Goal: Communication & Community: Answer question/provide support

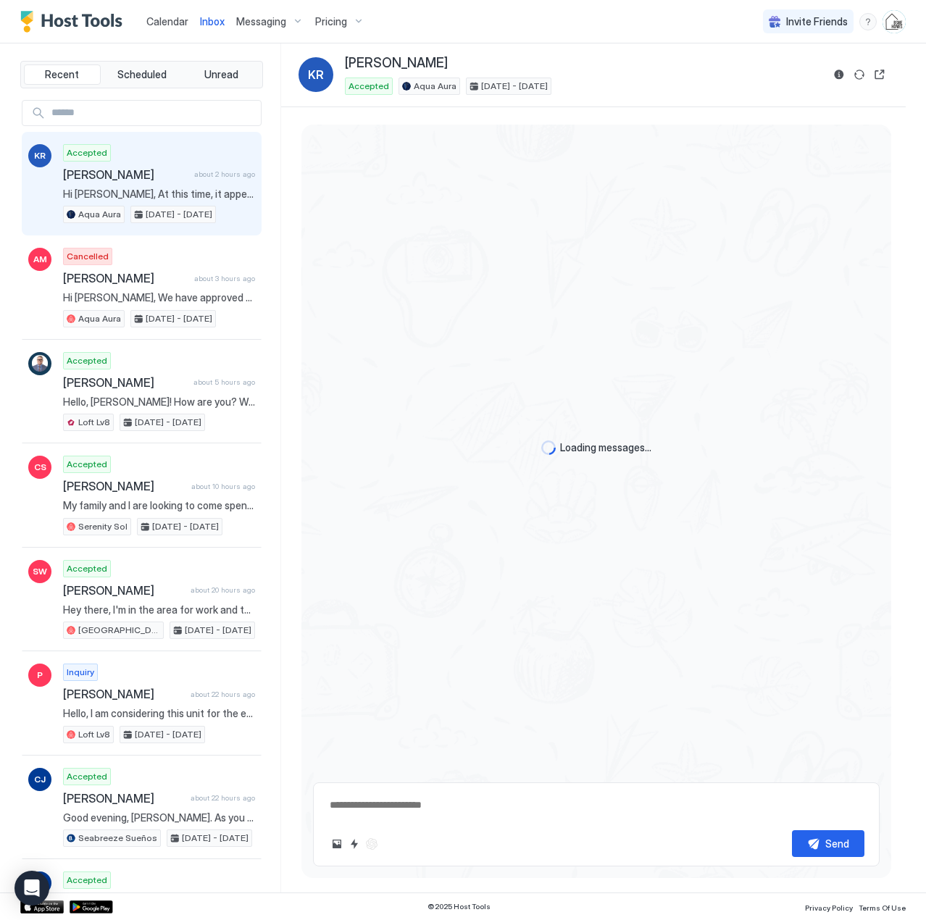
scroll to position [1308, 0]
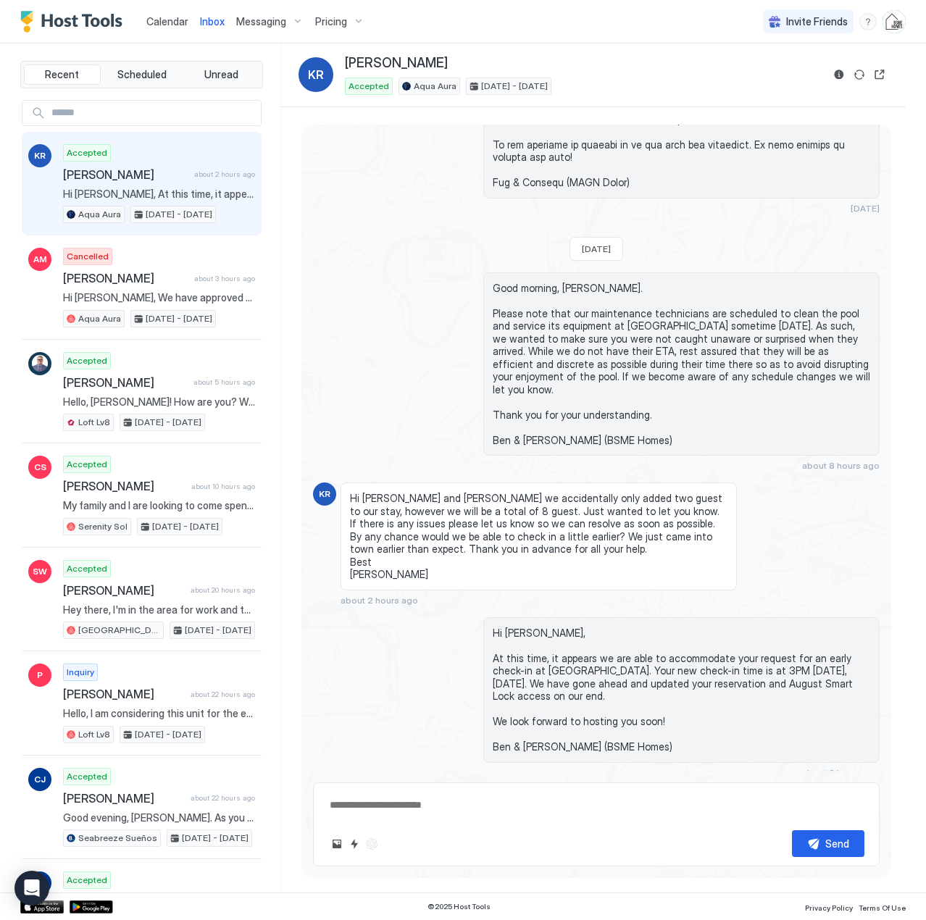
click at [125, 186] on div "Accepted [PERSON_NAME] about 2 hours ago Hi [PERSON_NAME], At this time, it app…" at bounding box center [159, 184] width 192 height 80
click at [861, 77] on button "Sync reservation" at bounding box center [858, 74] width 17 height 17
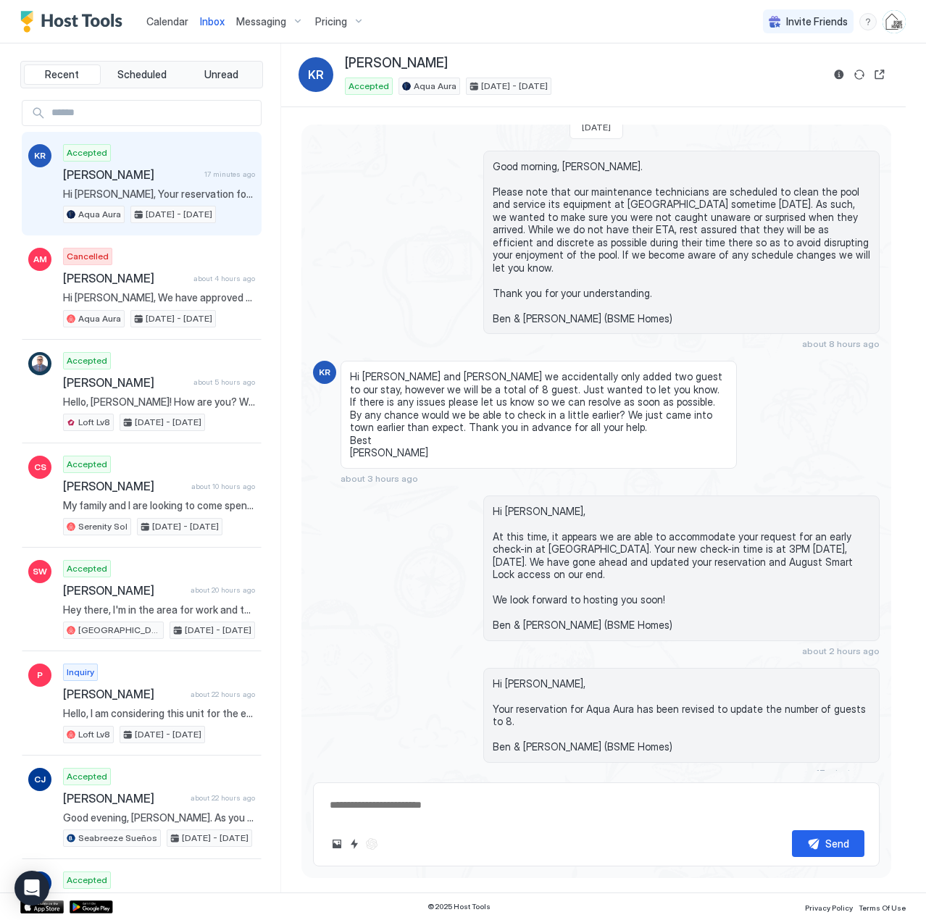
click at [162, 18] on span "Calendar" at bounding box center [167, 21] width 42 height 12
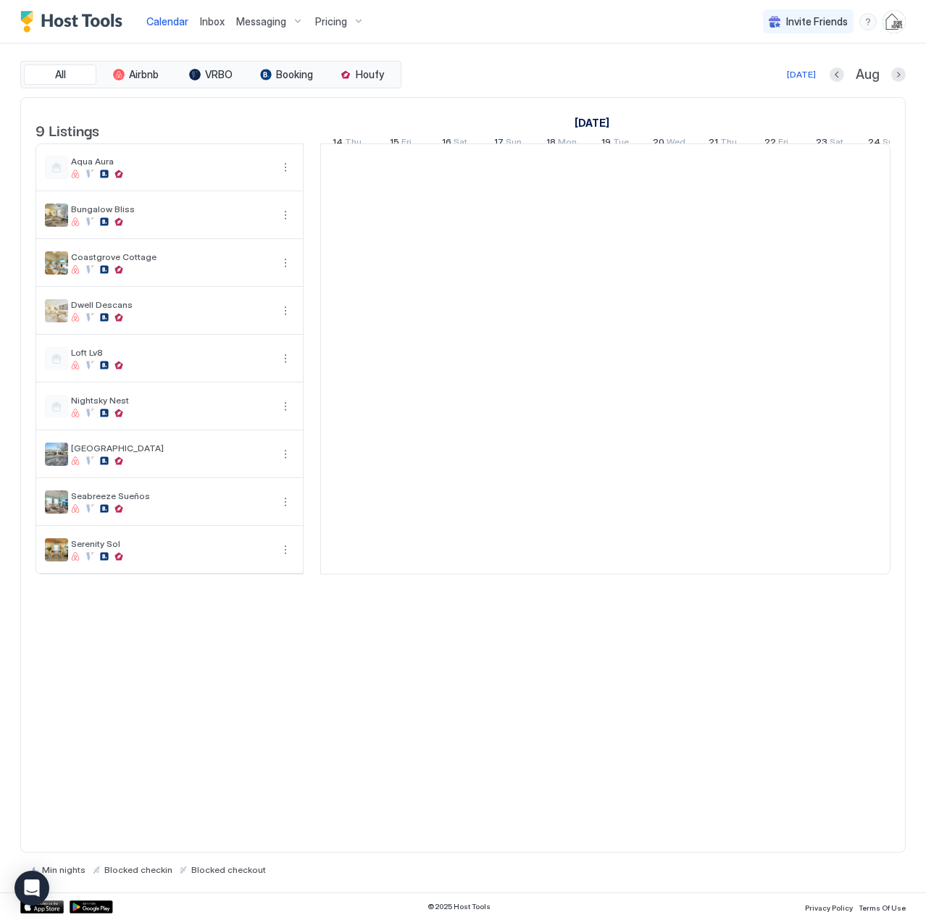
scroll to position [0, 805]
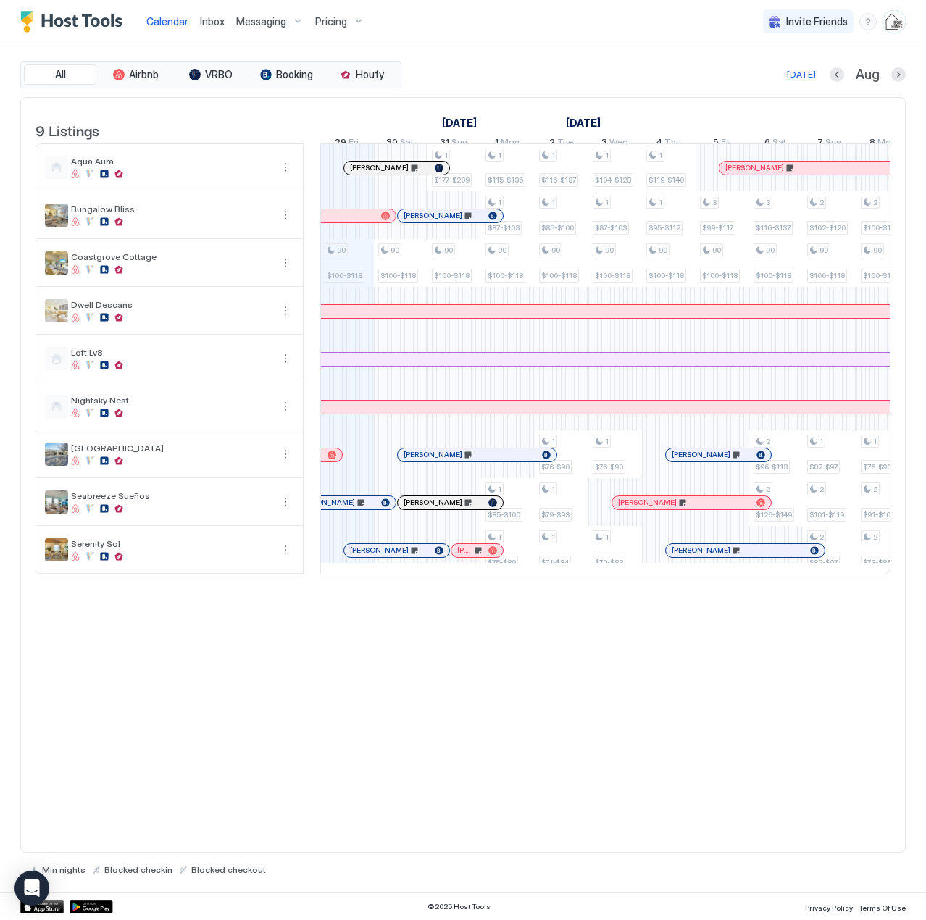
click at [217, 22] on span "Inbox" at bounding box center [212, 21] width 25 height 12
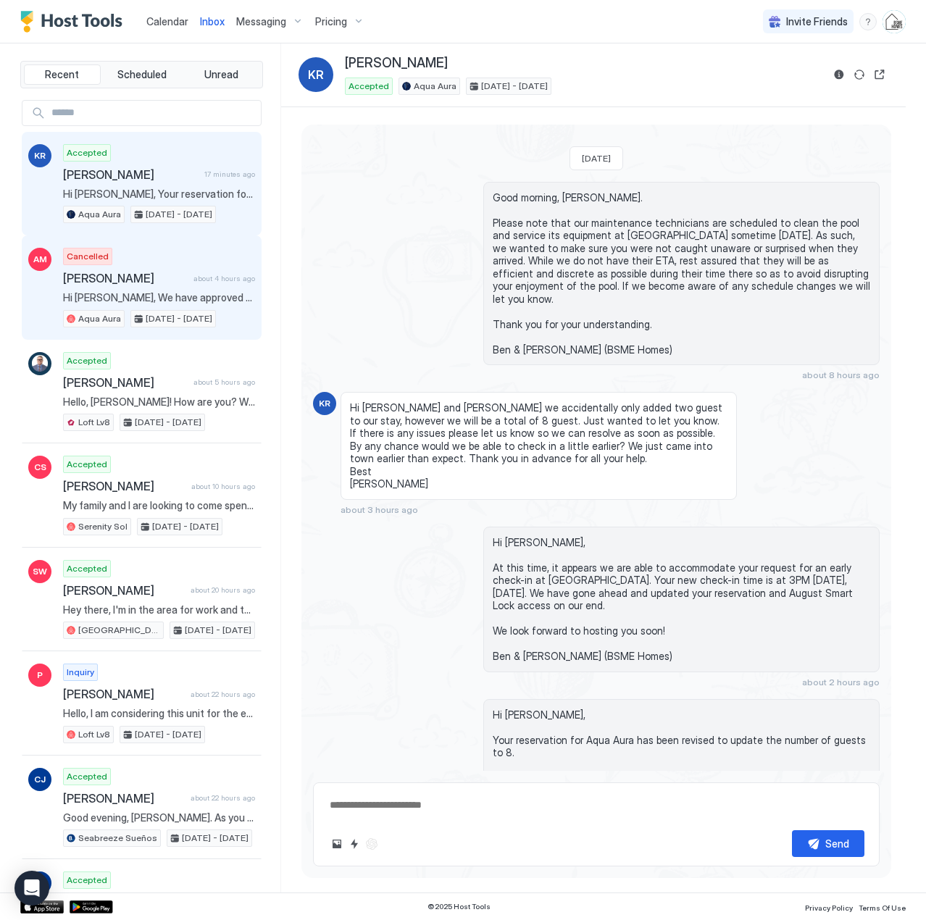
scroll to position [1430, 0]
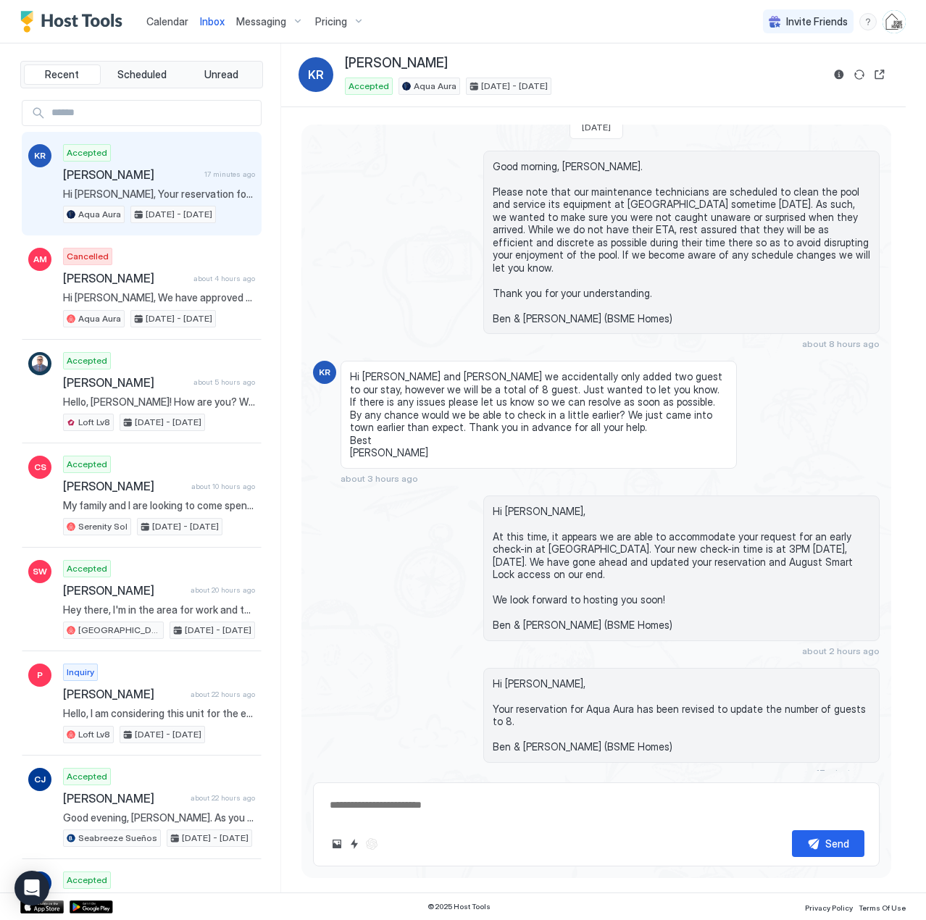
click at [170, 20] on span "Calendar" at bounding box center [167, 21] width 42 height 12
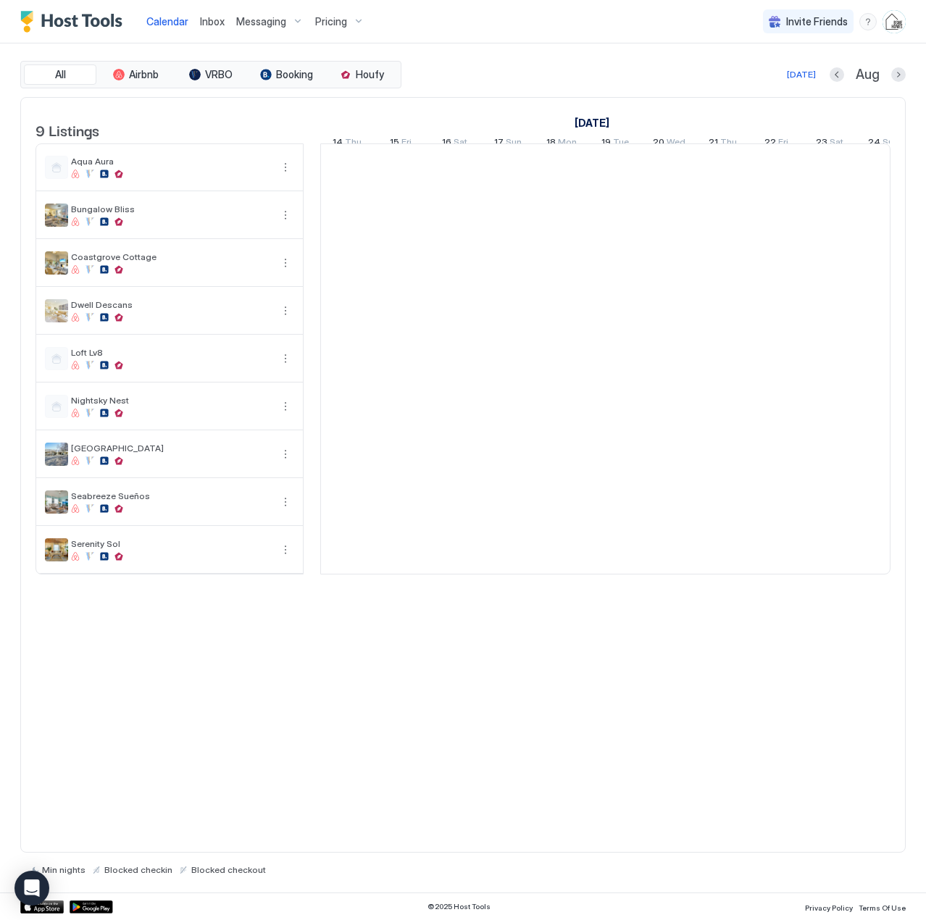
scroll to position [0, 805]
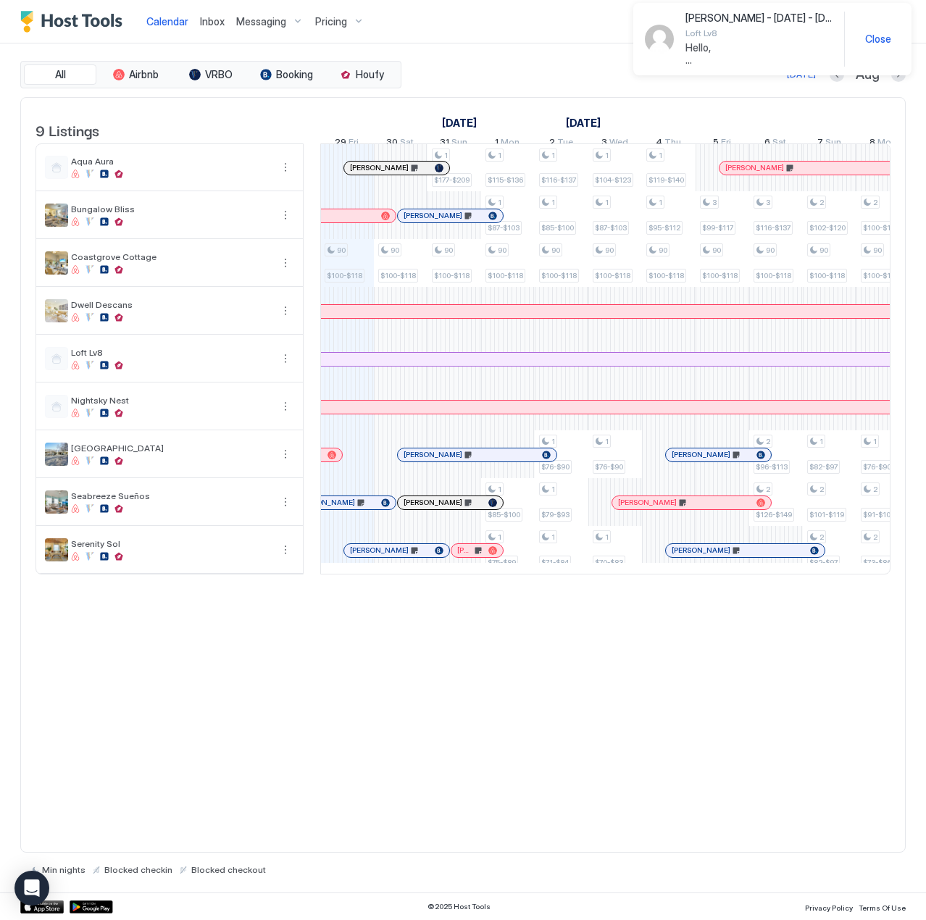
click at [217, 20] on span "Inbox" at bounding box center [212, 21] width 25 height 12
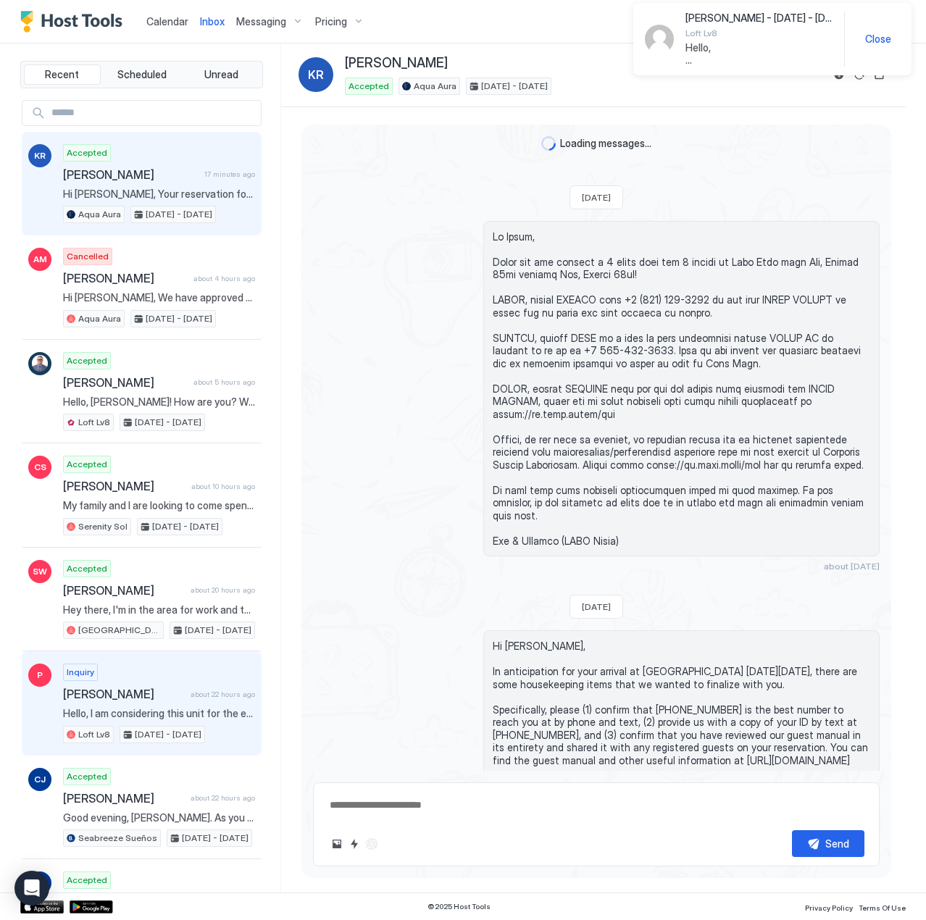
scroll to position [1430, 0]
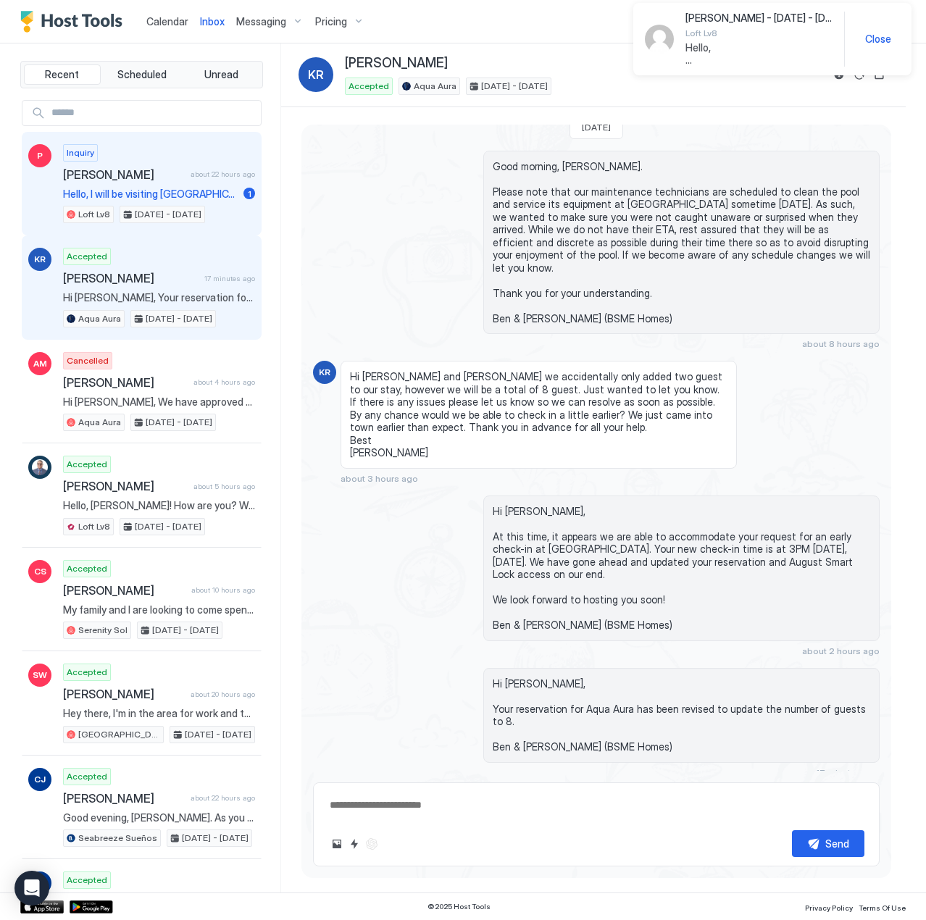
click at [130, 173] on span "[PERSON_NAME]" at bounding box center [124, 174] width 122 height 14
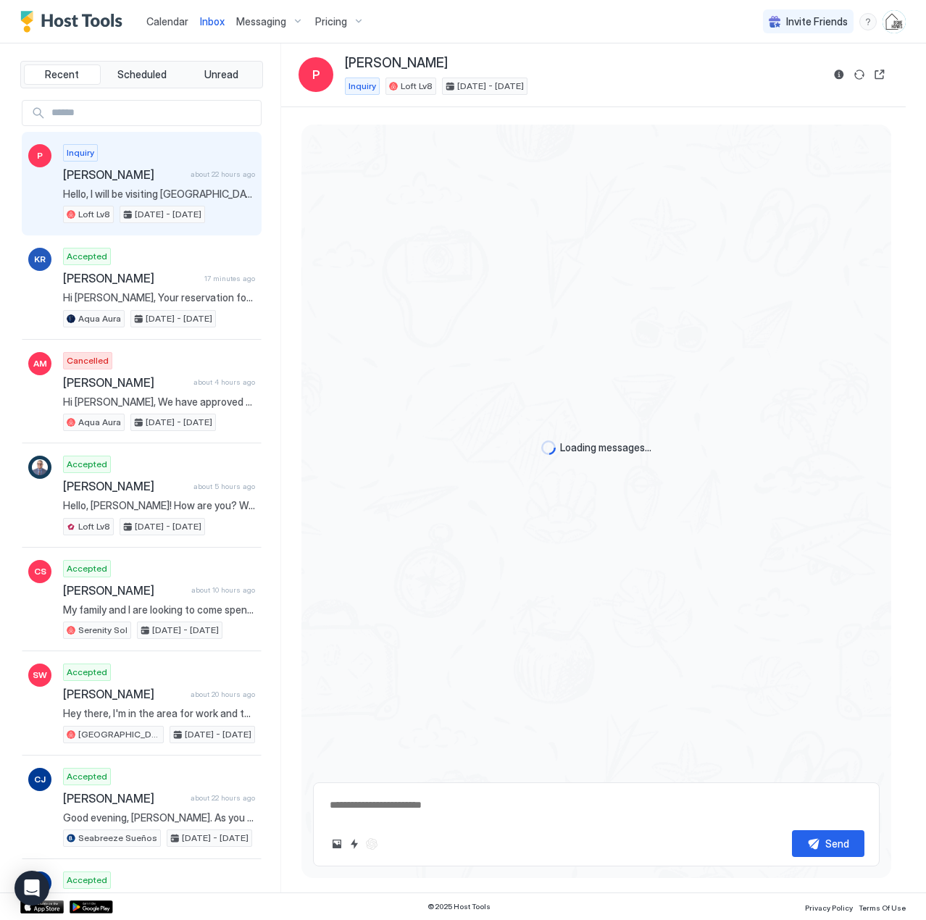
scroll to position [53, 0]
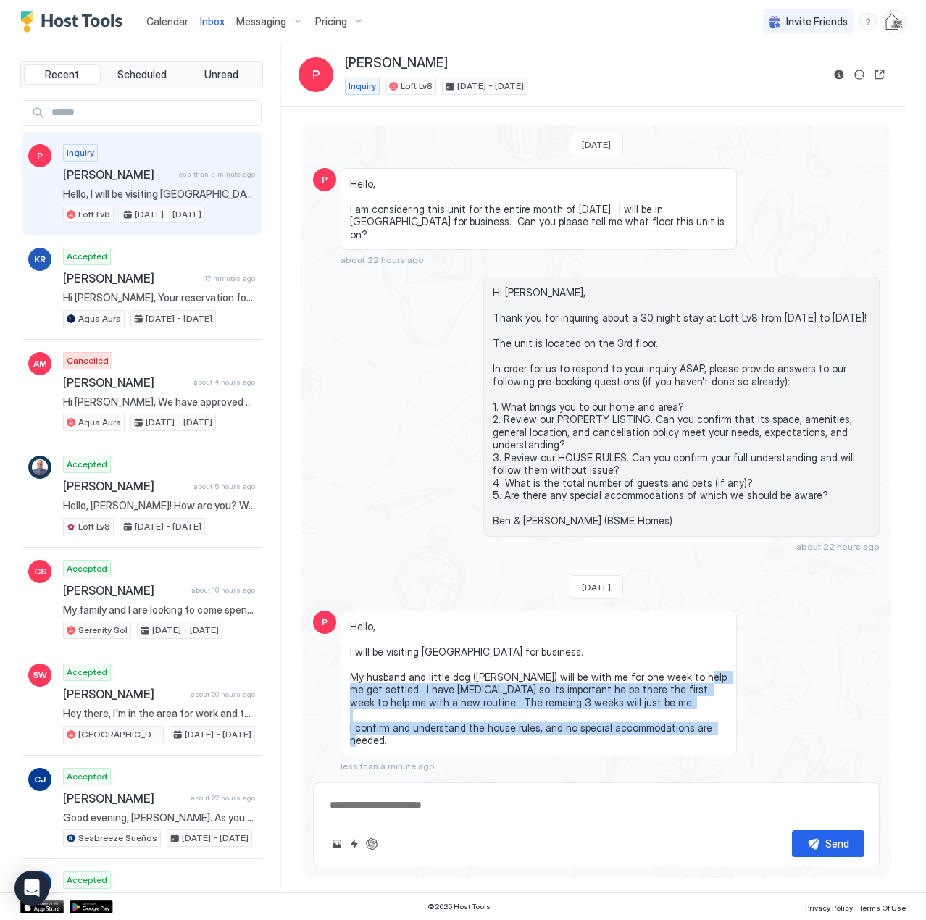
drag, startPoint x: 375, startPoint y: 694, endPoint x: 453, endPoint y: 739, distance: 90.8
click at [453, 739] on span "Hello, I will be visiting [GEOGRAPHIC_DATA] for business. My husband and little…" at bounding box center [538, 683] width 377 height 127
click at [435, 731] on span "Hello, I will be visiting [GEOGRAPHIC_DATA] for business. My husband and little…" at bounding box center [538, 683] width 377 height 127
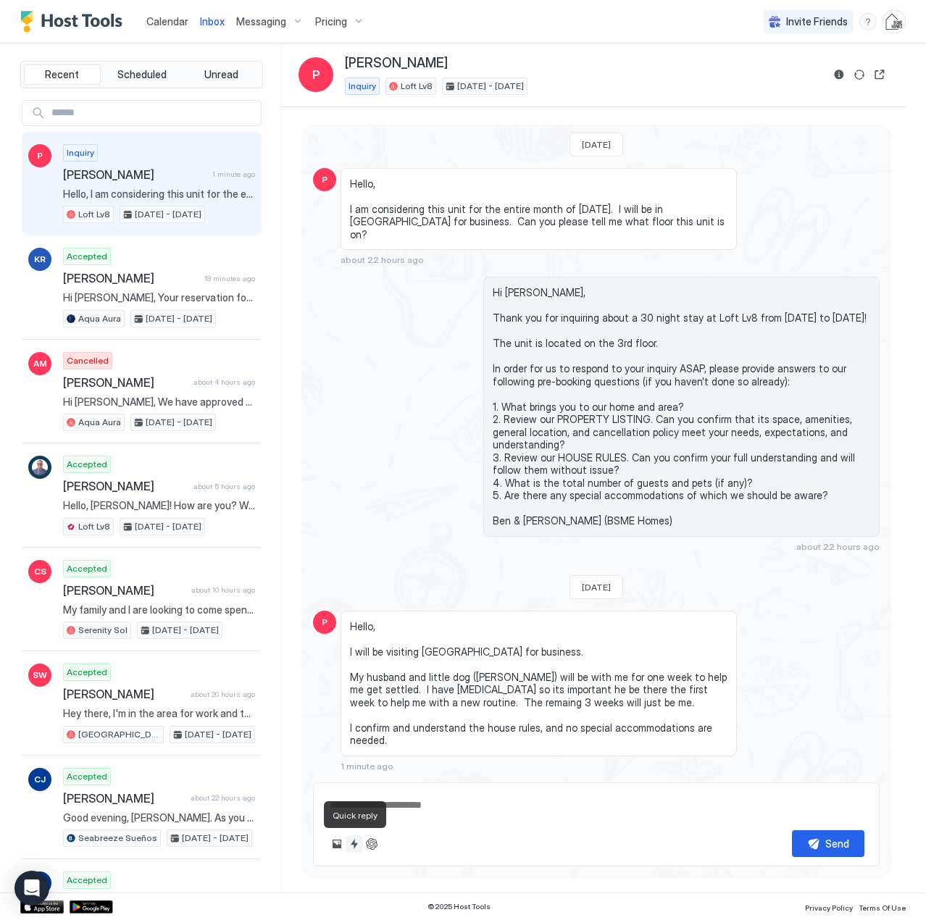
click at [358, 845] on button "Quick reply" at bounding box center [354, 843] width 17 height 17
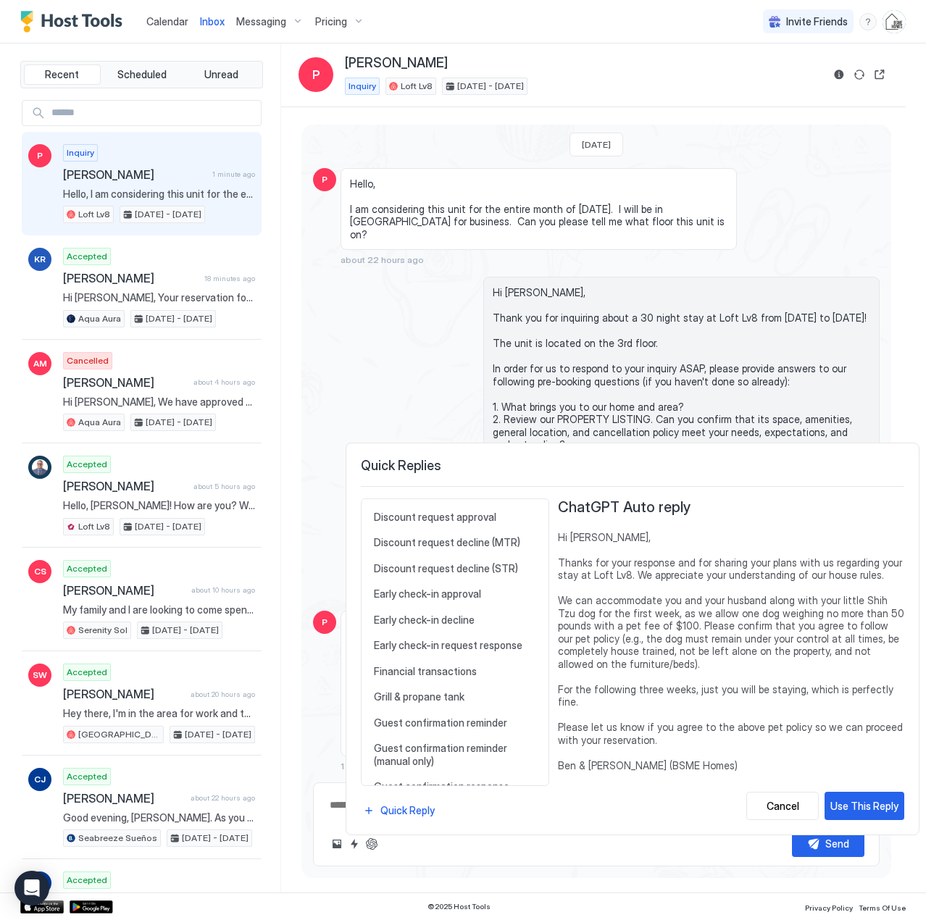
scroll to position [724, 0]
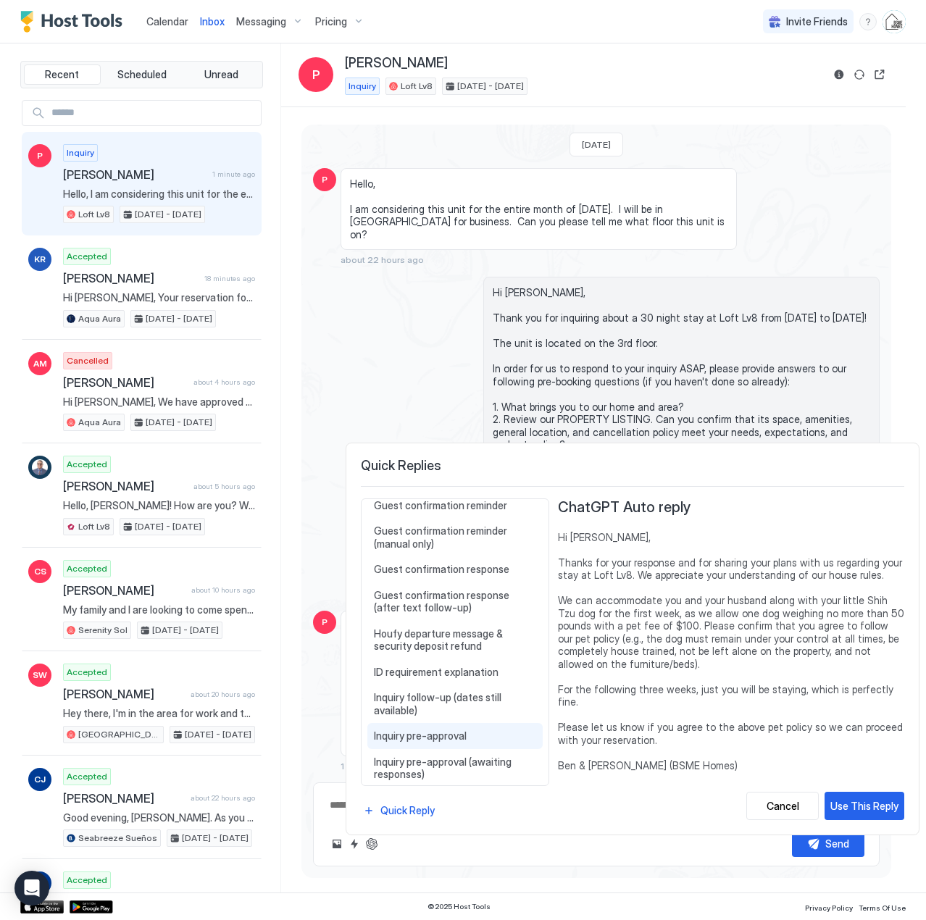
click at [450, 730] on span "Inquiry pre-approval" at bounding box center [455, 736] width 162 height 13
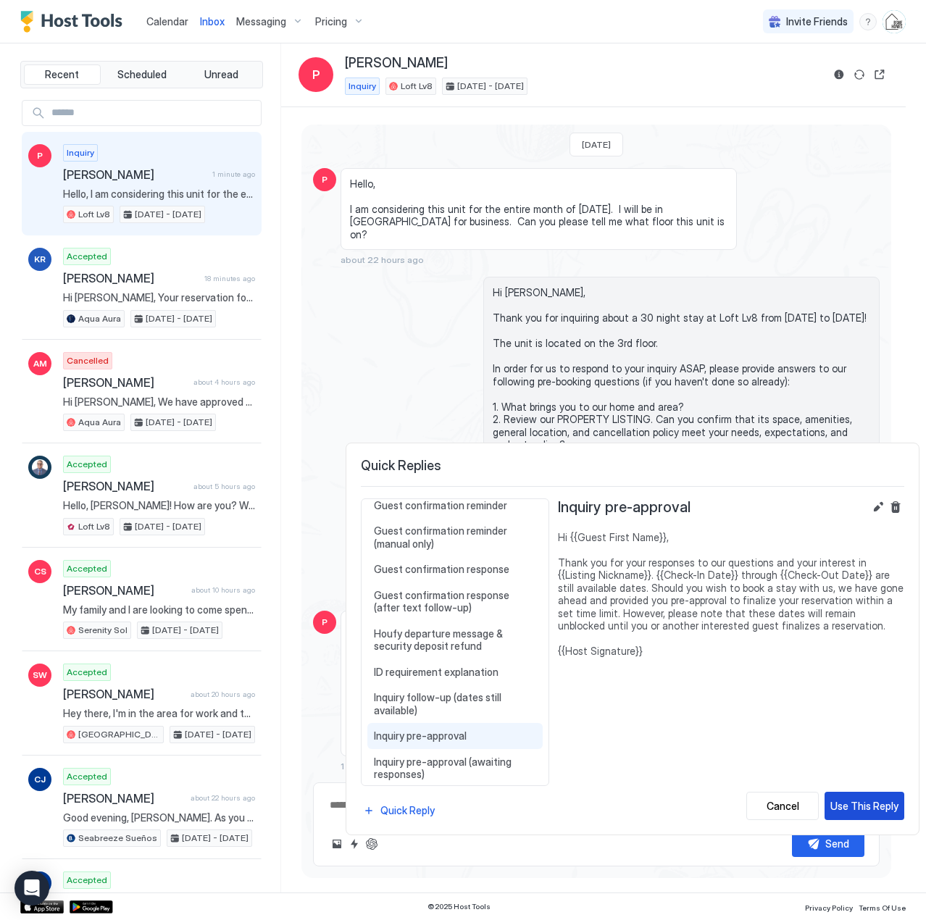
click at [863, 806] on div "Use This Reply" at bounding box center [864, 805] width 68 height 15
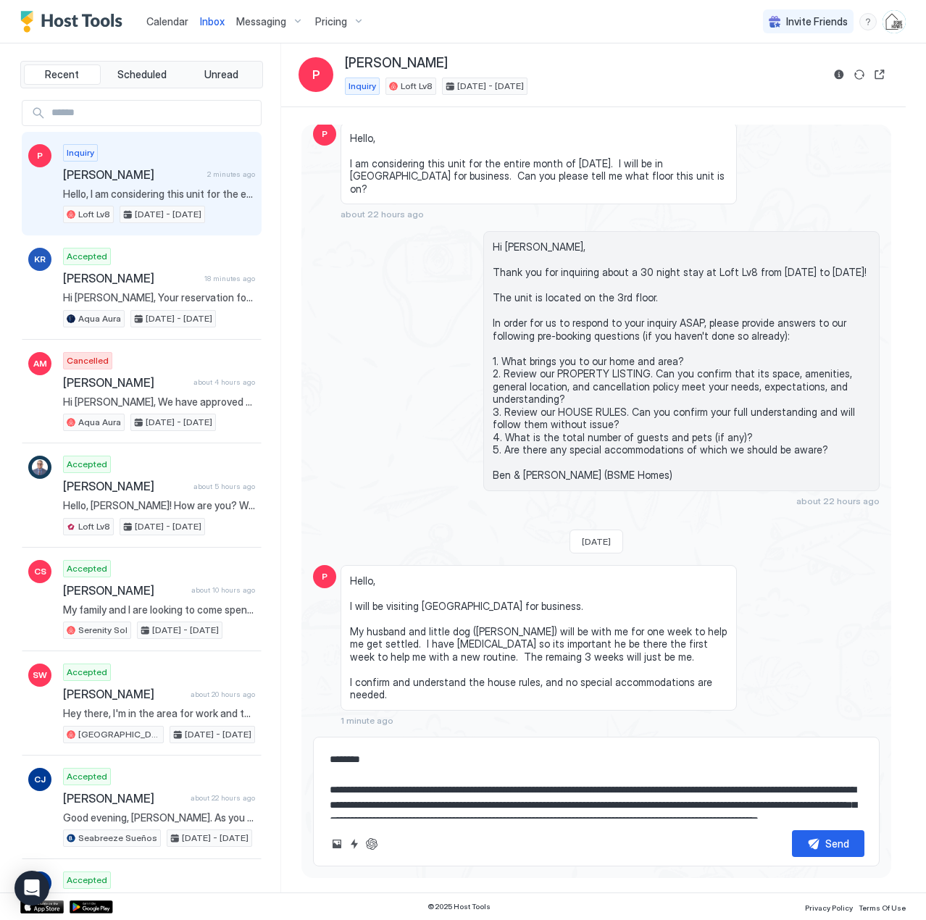
drag, startPoint x: 393, startPoint y: 798, endPoint x: 374, endPoint y: 803, distance: 20.2
click at [393, 797] on textarea "**********" at bounding box center [596, 782] width 536 height 72
click at [354, 841] on button "Quick reply" at bounding box center [354, 843] width 17 height 17
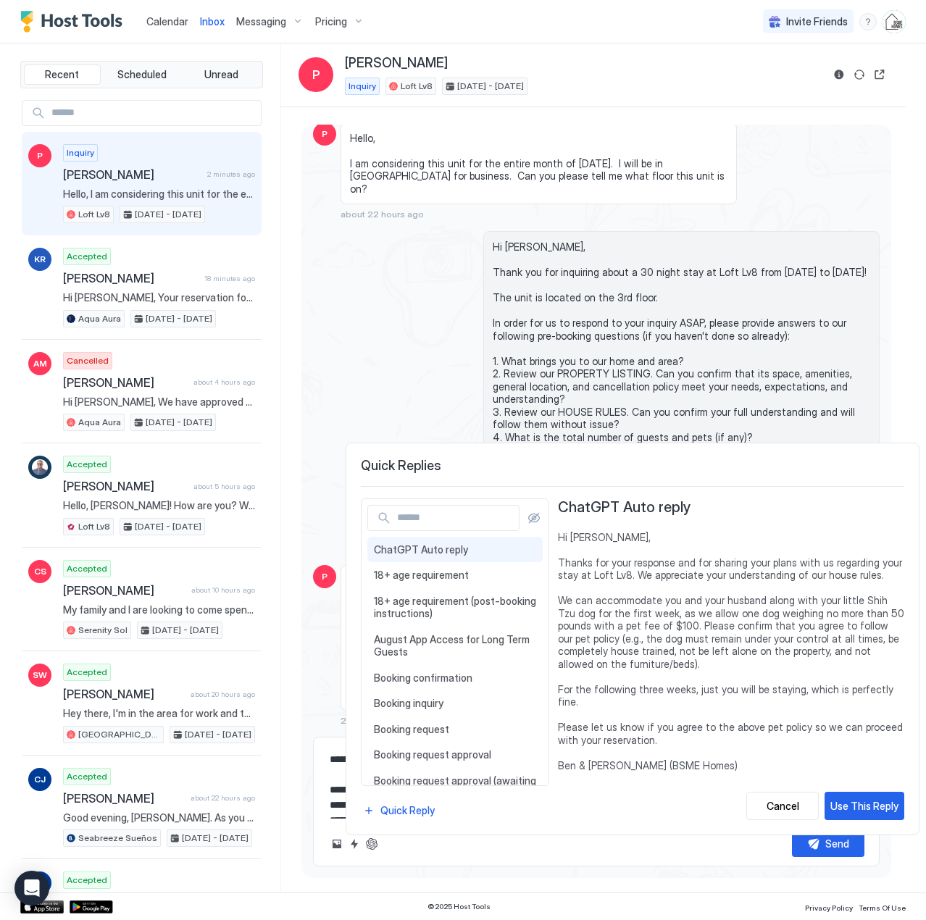
click at [433, 522] on input "Input Field" at bounding box center [455, 518] width 128 height 25
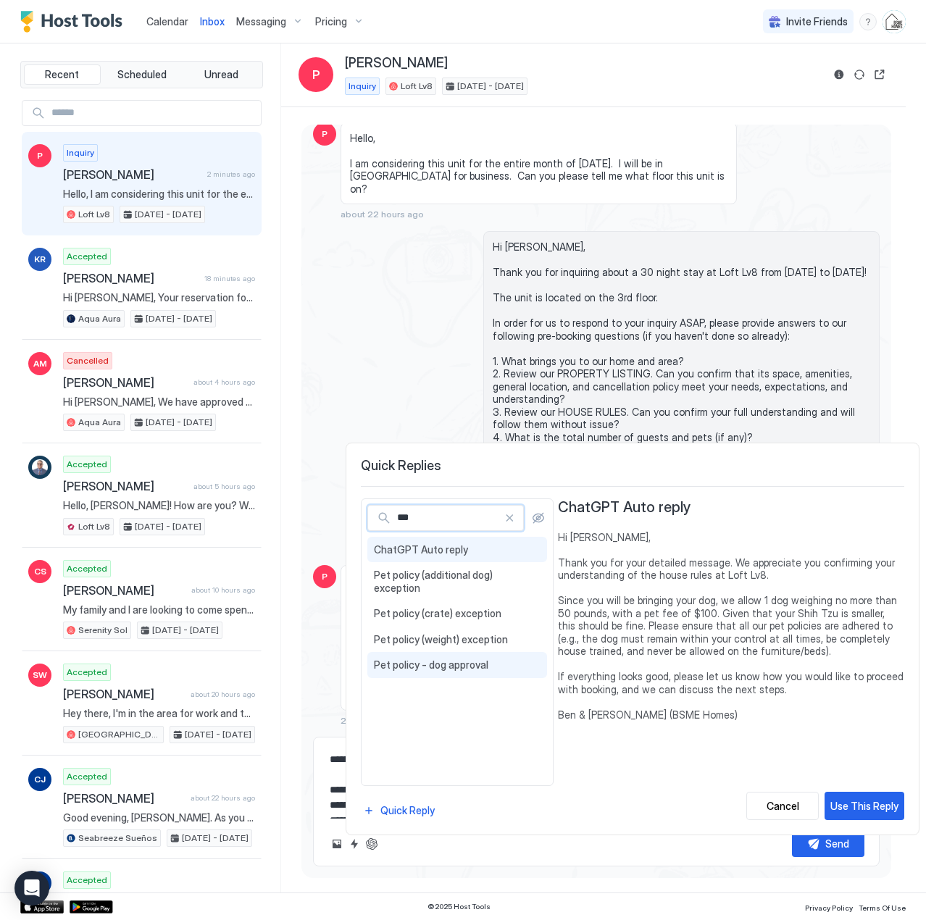
type input "***"
click at [449, 659] on span "Pet policy - dog approval" at bounding box center [457, 665] width 167 height 13
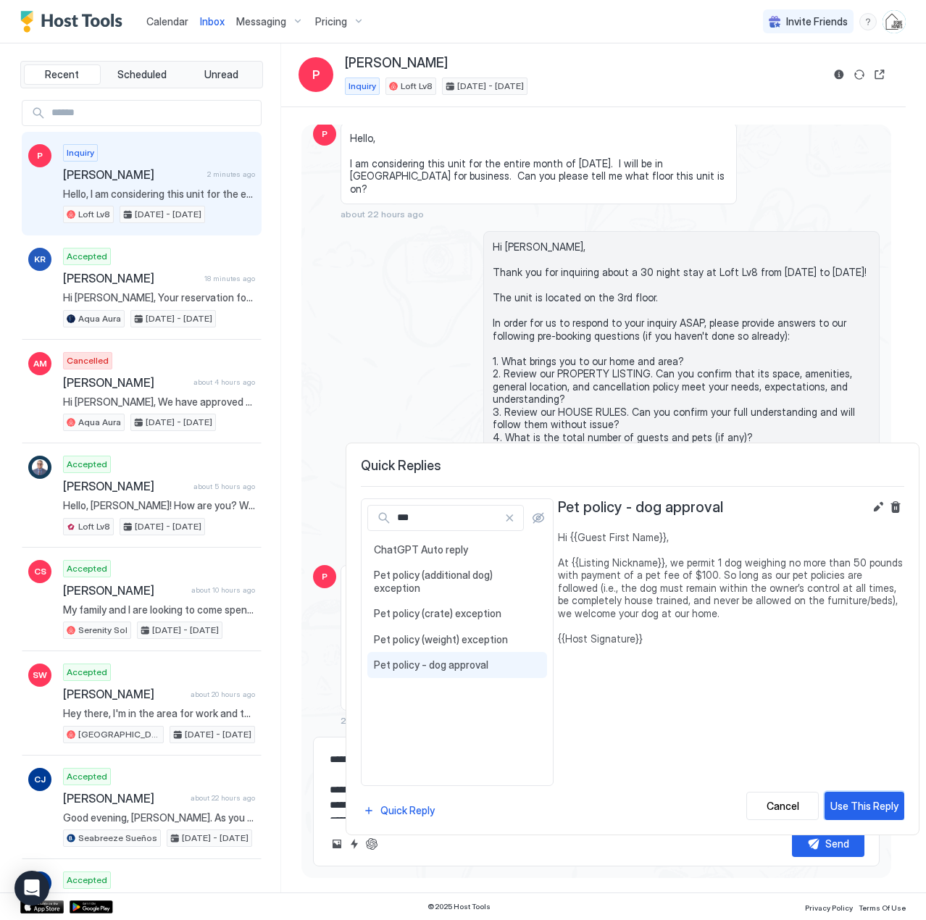
drag, startPoint x: 851, startPoint y: 802, endPoint x: 827, endPoint y: 796, distance: 24.6
click at [851, 801] on div "Use This Reply" at bounding box center [864, 805] width 68 height 15
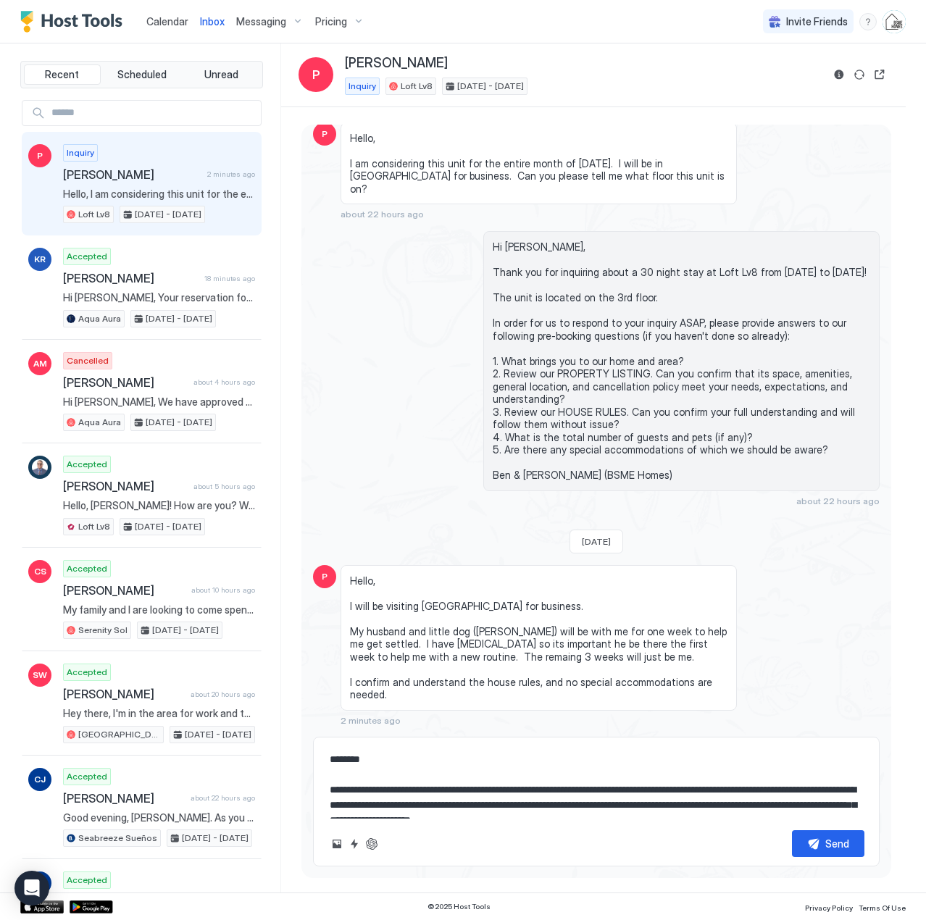
click at [515, 794] on textarea "**********" at bounding box center [596, 782] width 536 height 72
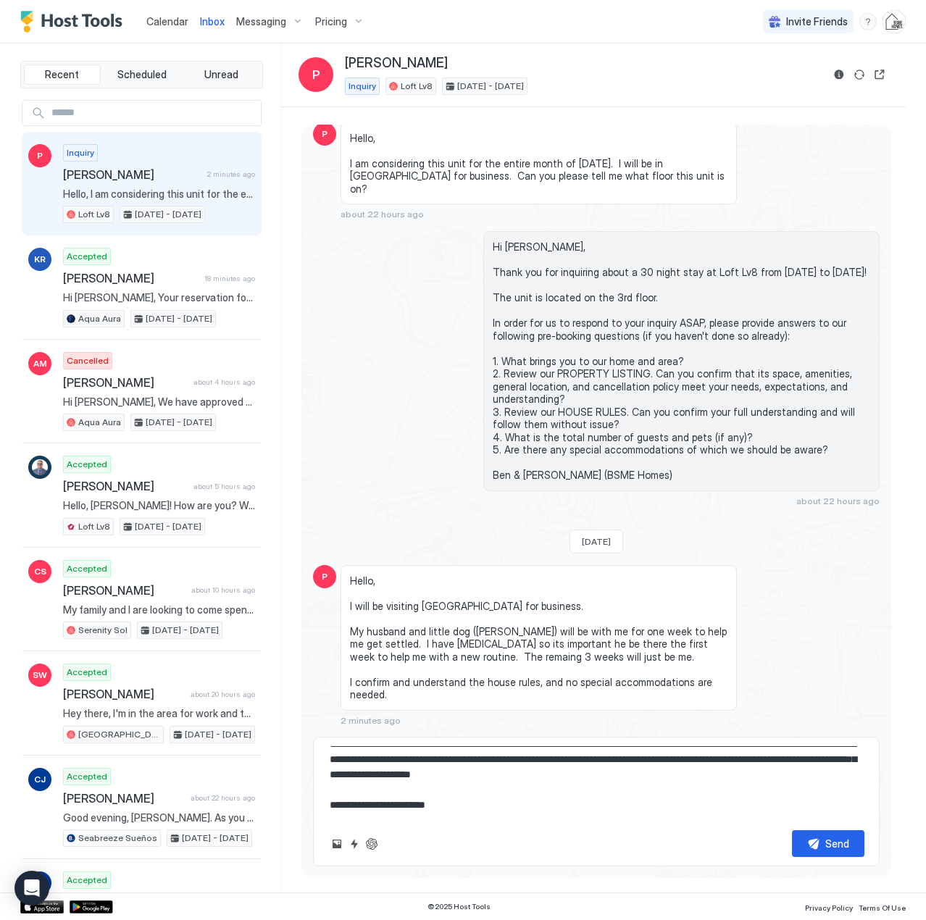
type textarea "**********"
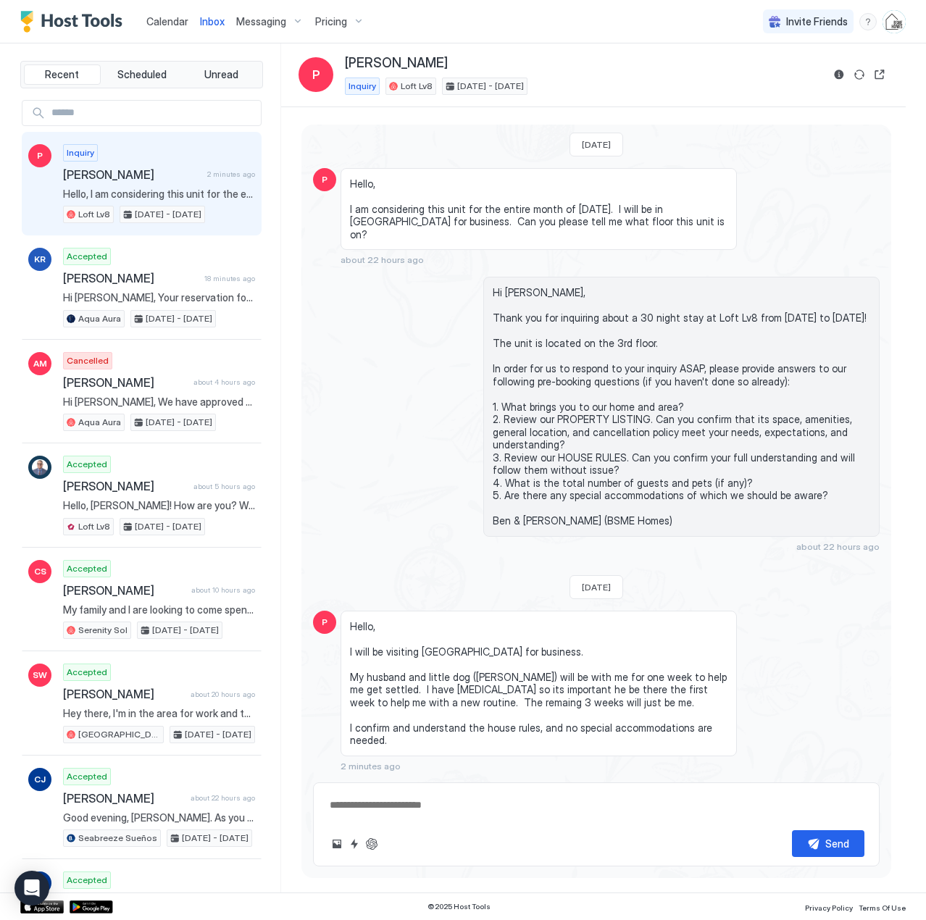
scroll to position [53, 0]
click at [352, 845] on button "Quick reply" at bounding box center [354, 843] width 17 height 17
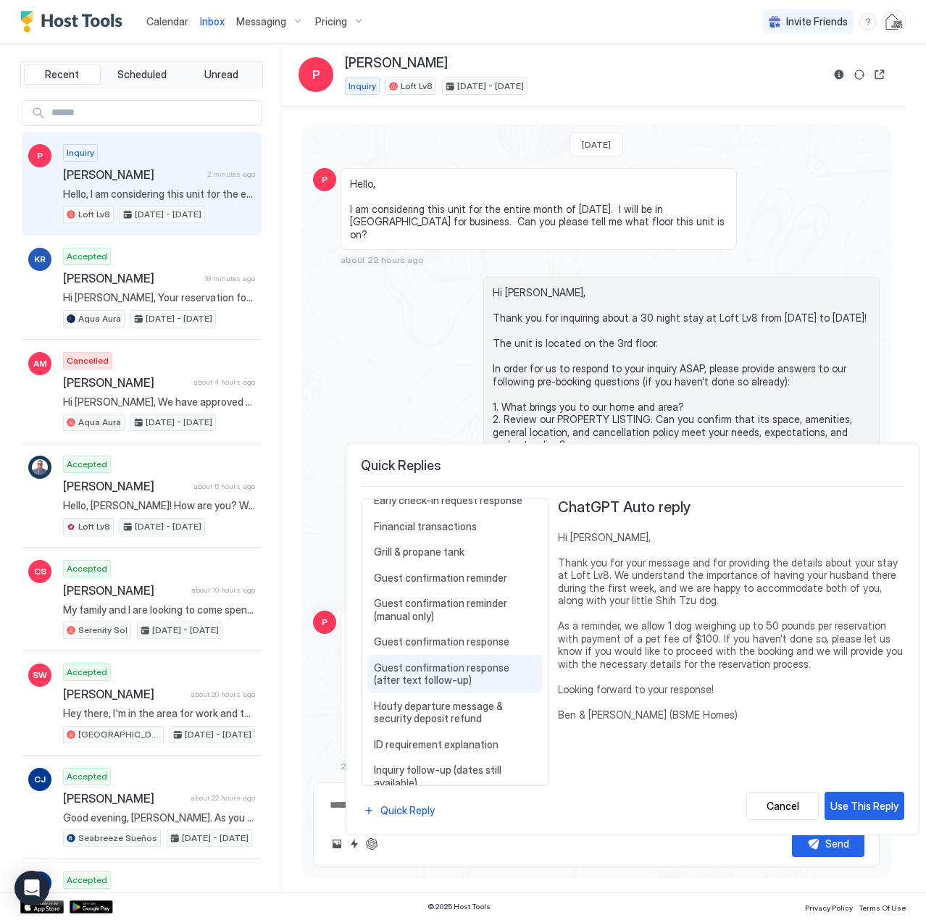
scroll to position [869, 0]
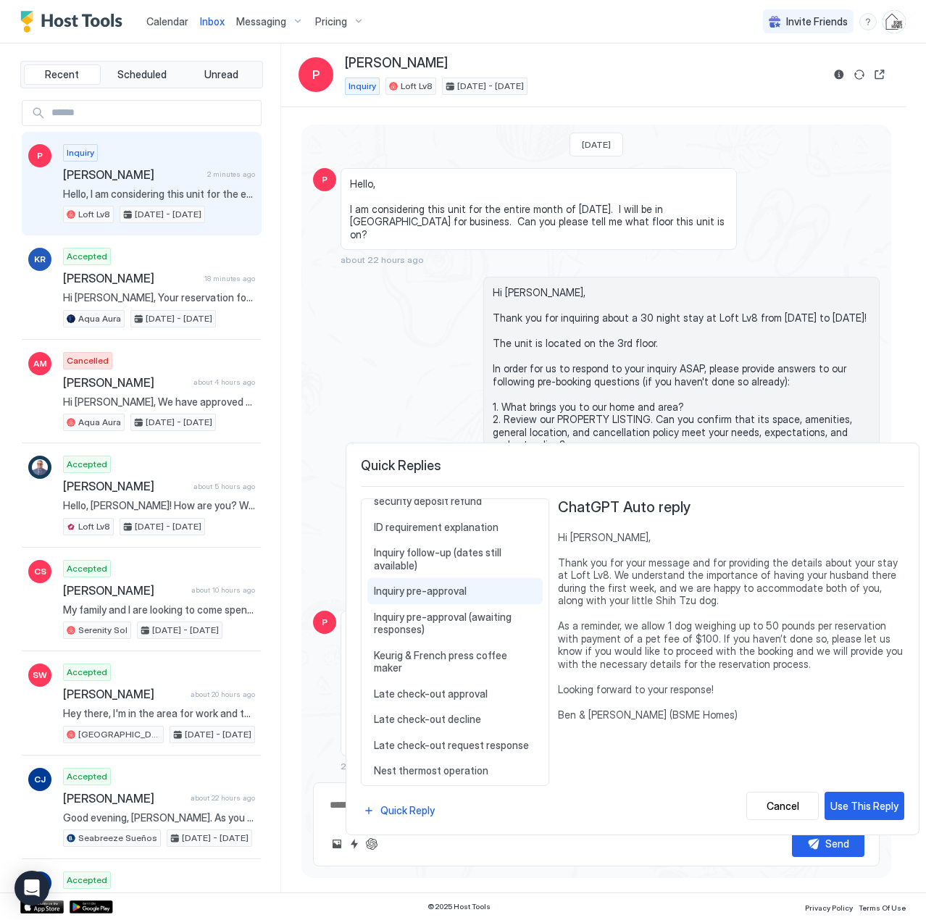
click at [436, 585] on span "Inquiry pre-approval" at bounding box center [455, 591] width 162 height 13
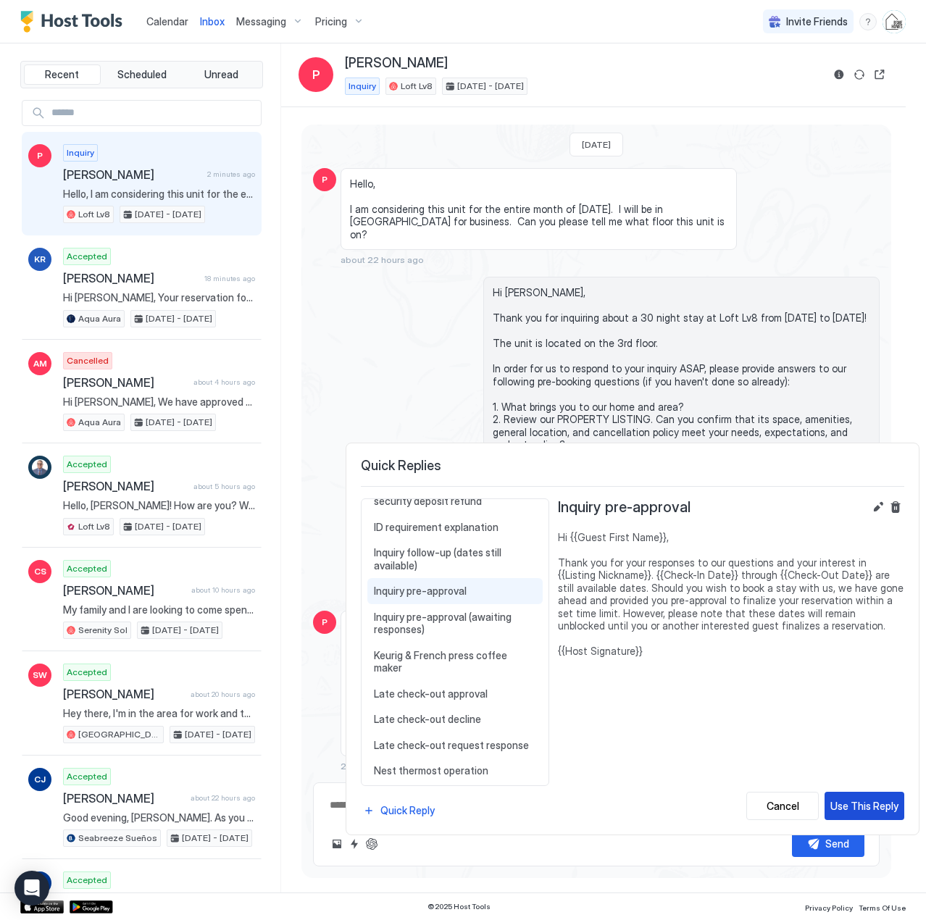
drag, startPoint x: 866, startPoint y: 803, endPoint x: 798, endPoint y: 810, distance: 68.4
click at [866, 803] on div "Use This Reply" at bounding box center [864, 805] width 68 height 15
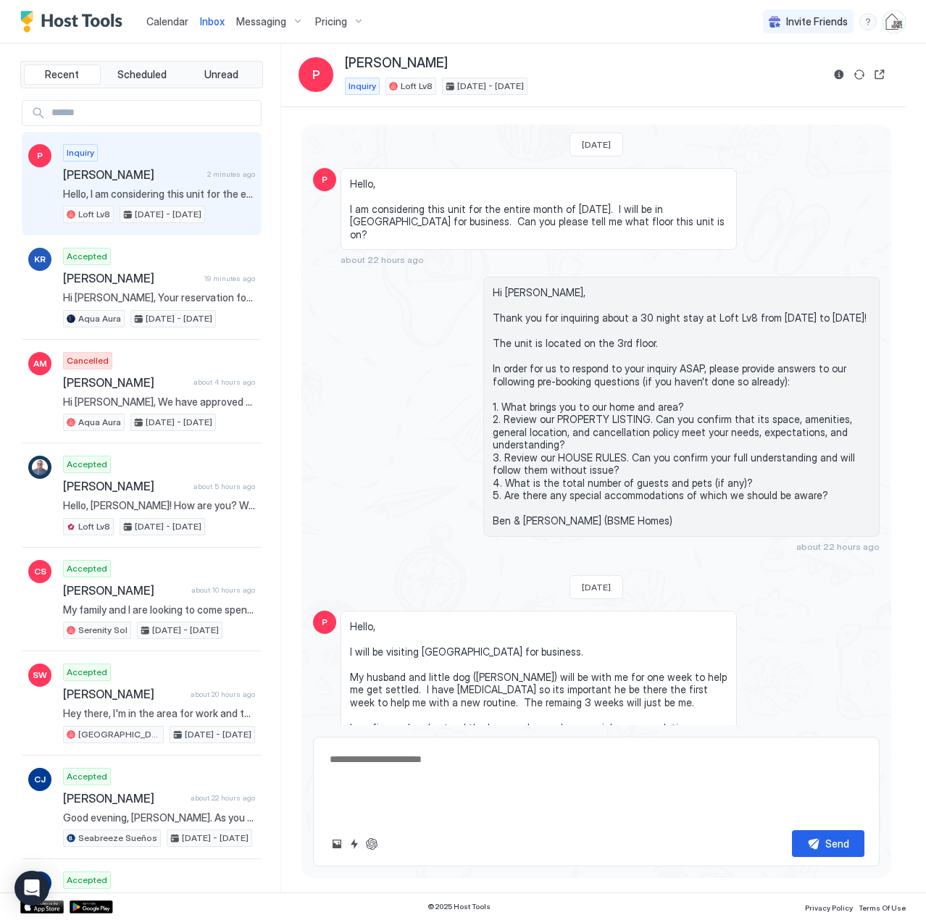
scroll to position [99, 0]
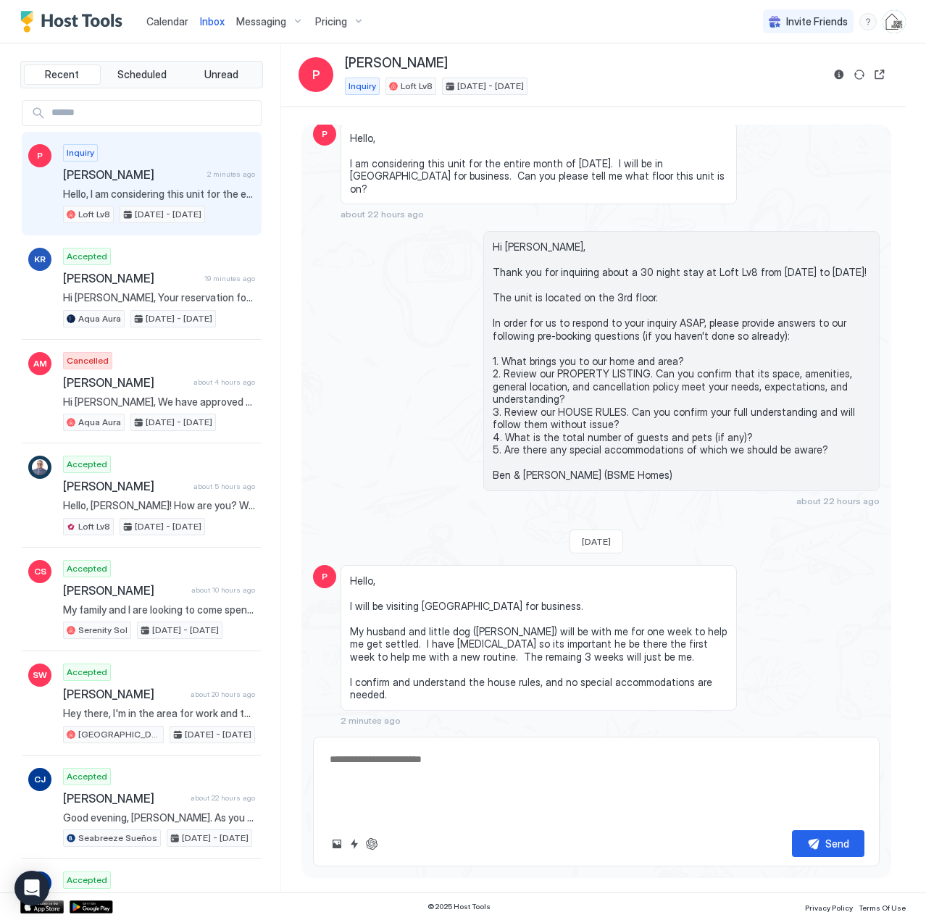
click at [440, 785] on textarea "**********" at bounding box center [596, 782] width 536 height 72
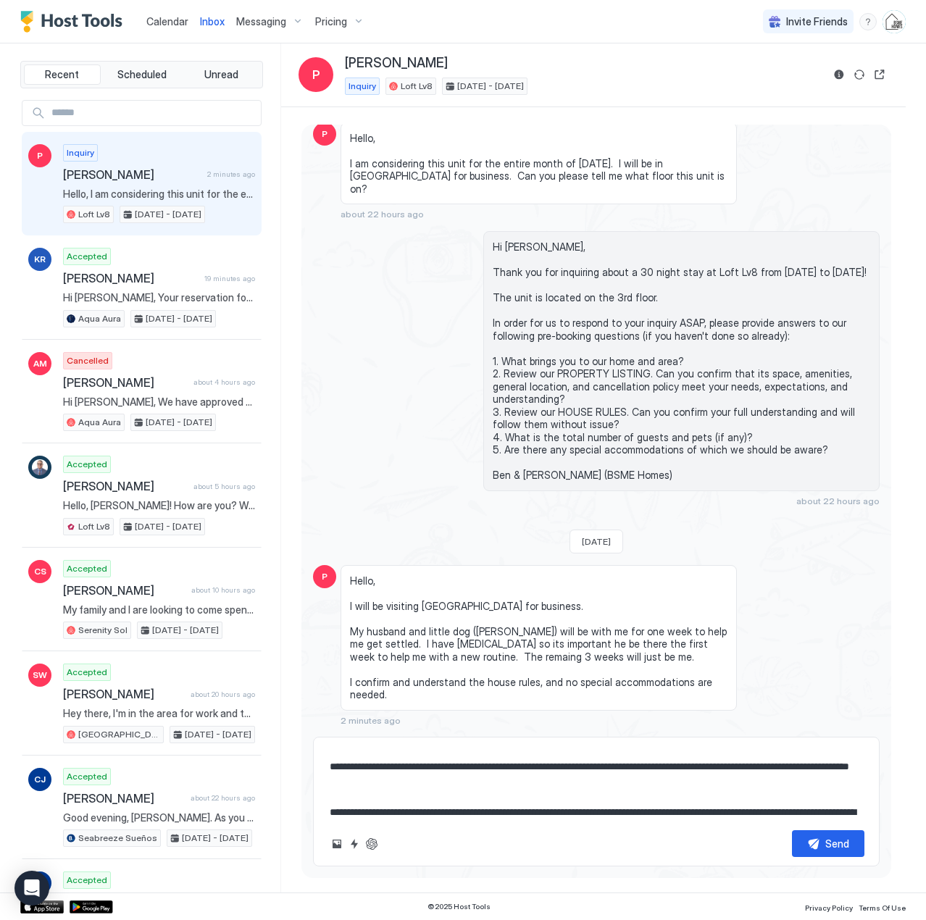
scroll to position [38, 0]
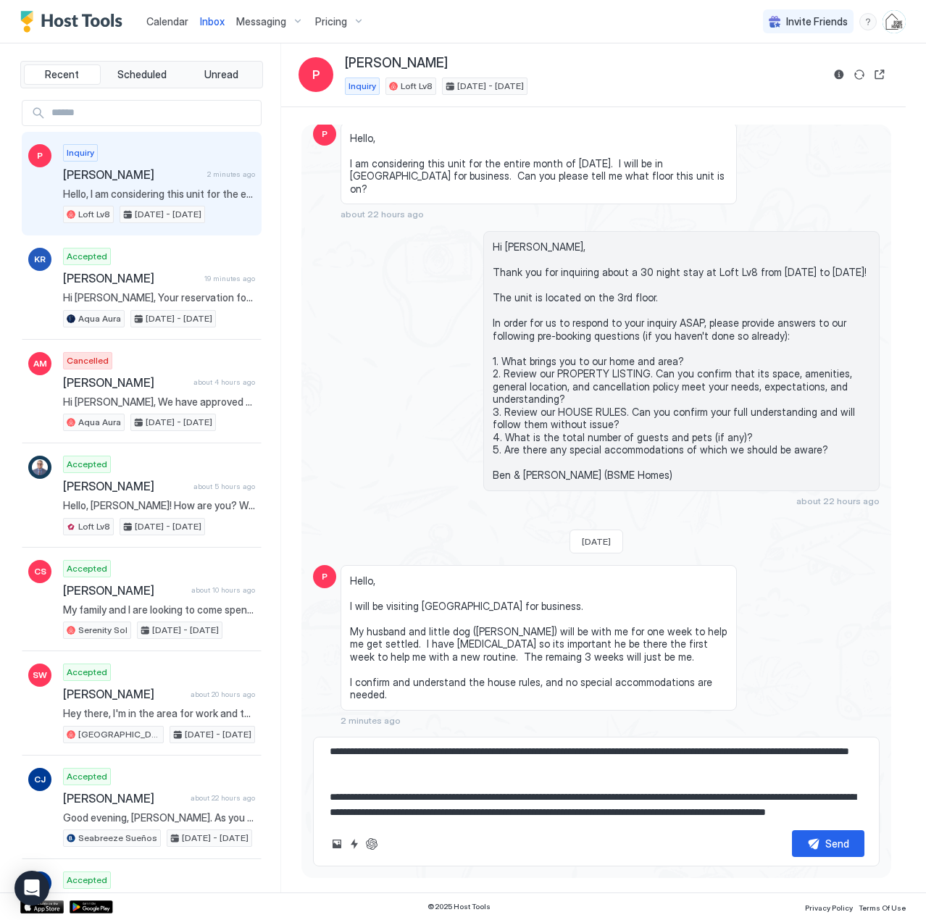
paste textarea "**********"
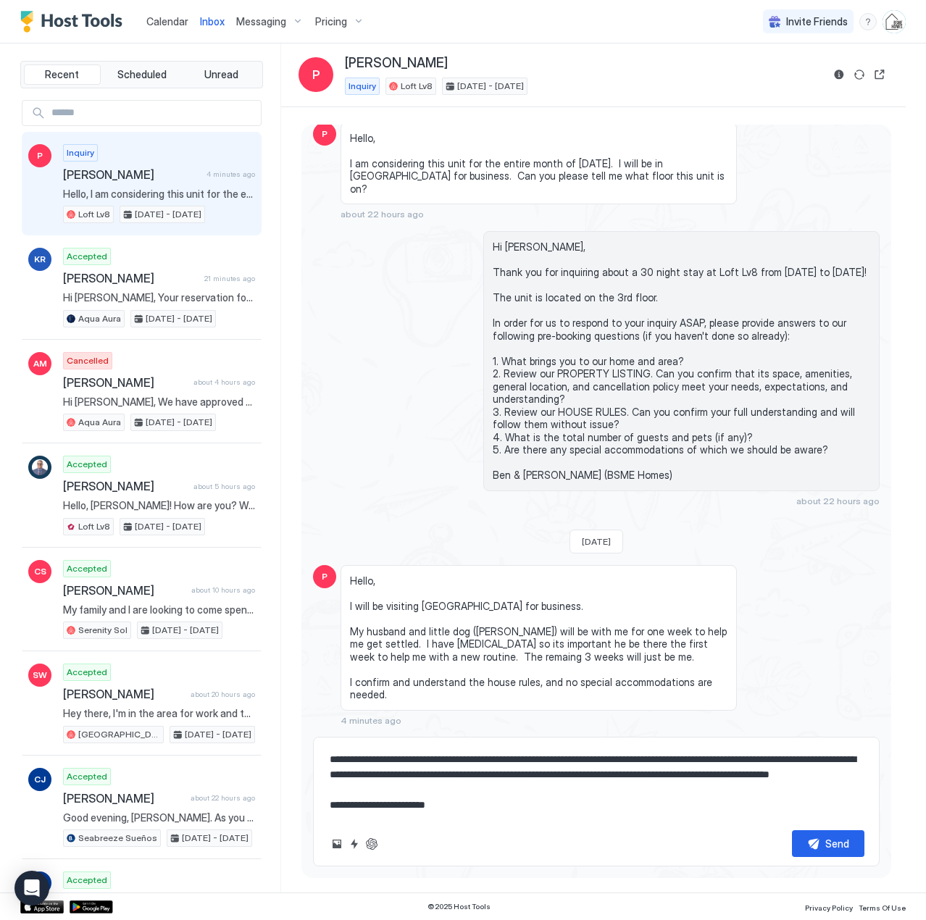
scroll to position [160, 0]
type textarea "**********"
click at [829, 840] on div "Send" at bounding box center [837, 843] width 24 height 15
